Goal: Transaction & Acquisition: Purchase product/service

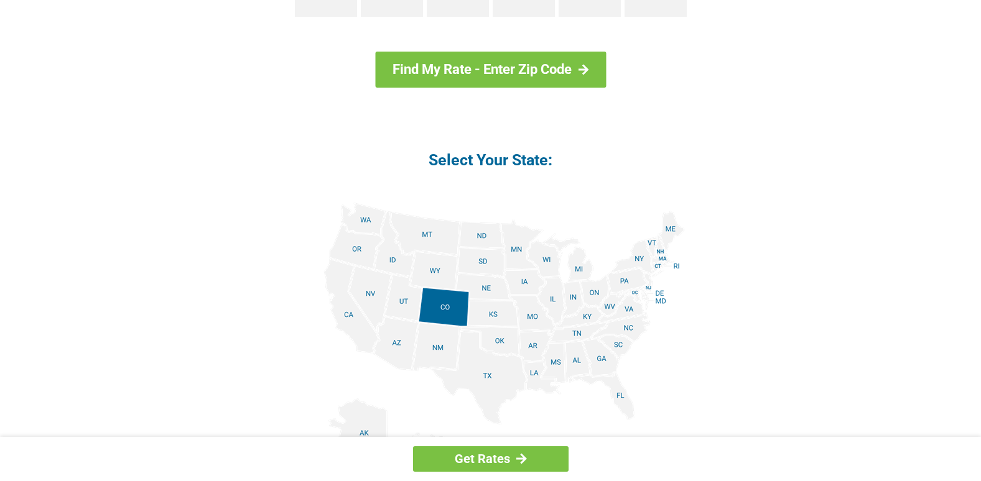
scroll to position [1354, 0]
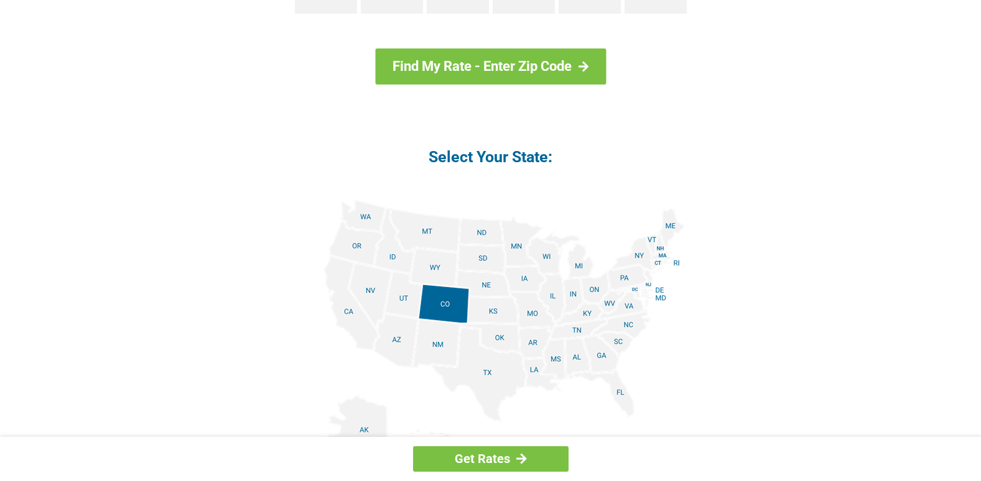
click at [538, 346] on img at bounding box center [491, 340] width 388 height 280
click at [542, 315] on img at bounding box center [491, 340] width 388 height 280
